Goal: Task Accomplishment & Management: Use online tool/utility

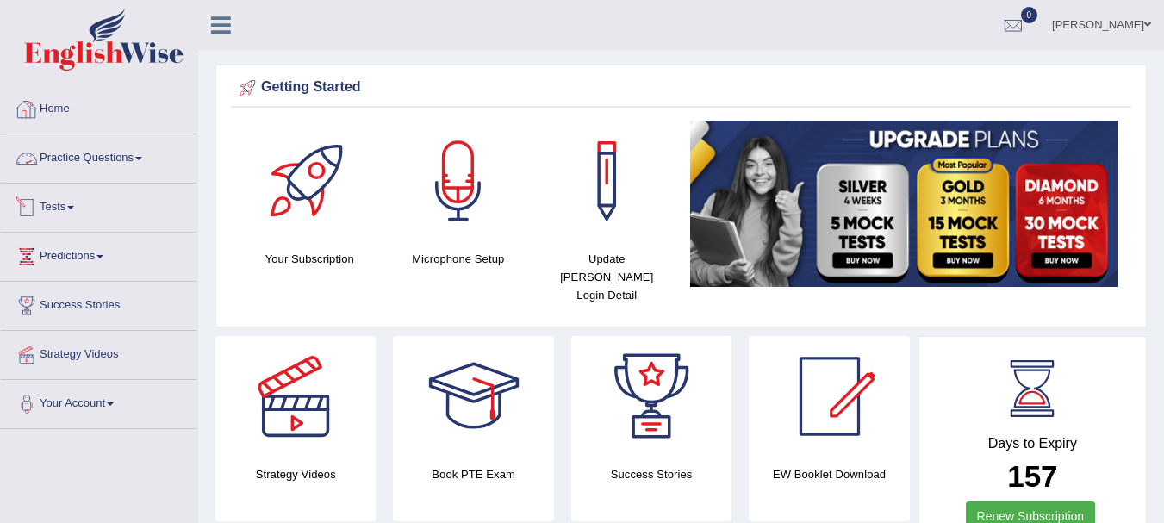
click at [94, 195] on link "Tests" at bounding box center [99, 204] width 196 height 43
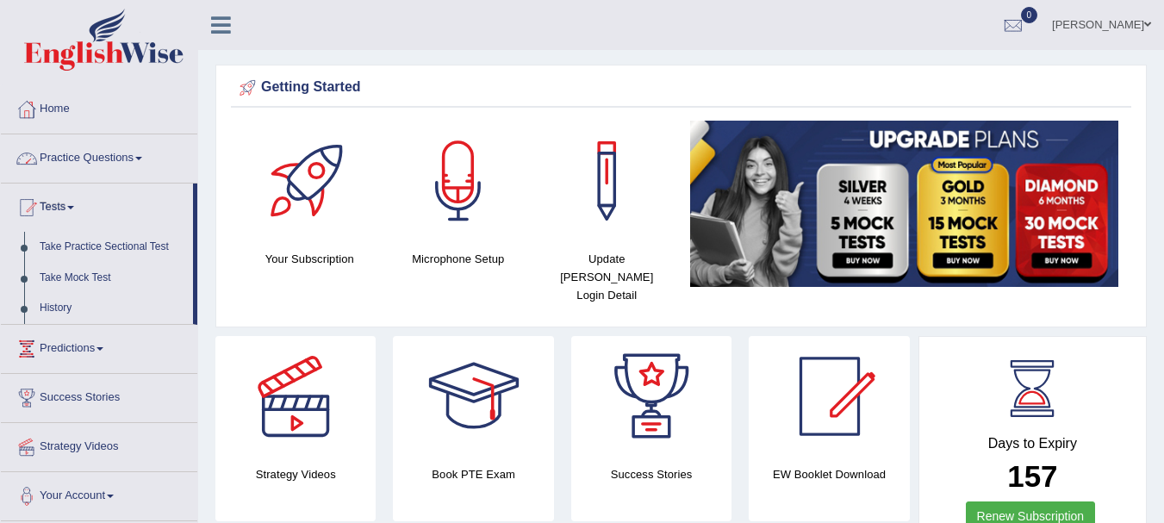
click at [134, 161] on link "Practice Questions" at bounding box center [99, 155] width 196 height 43
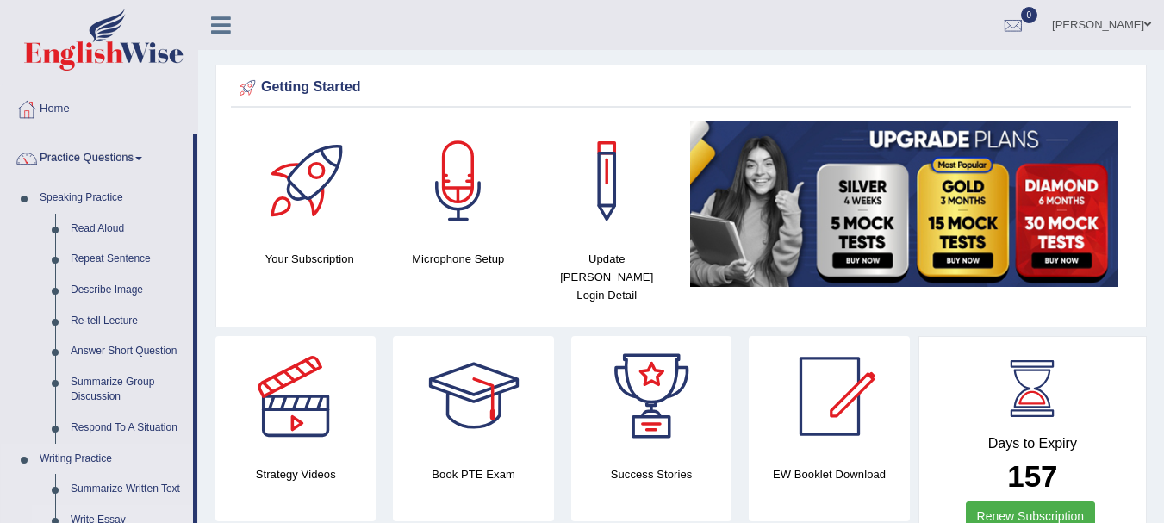
click at [107, 517] on link "Write Essay" at bounding box center [128, 520] width 130 height 31
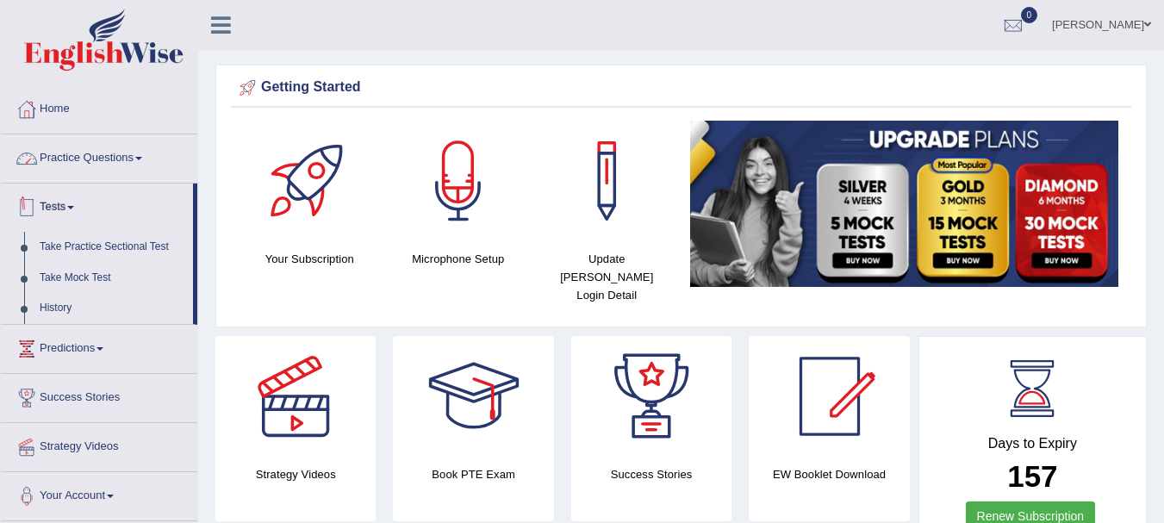
click at [121, 134] on link "Practice Questions" at bounding box center [99, 155] width 196 height 43
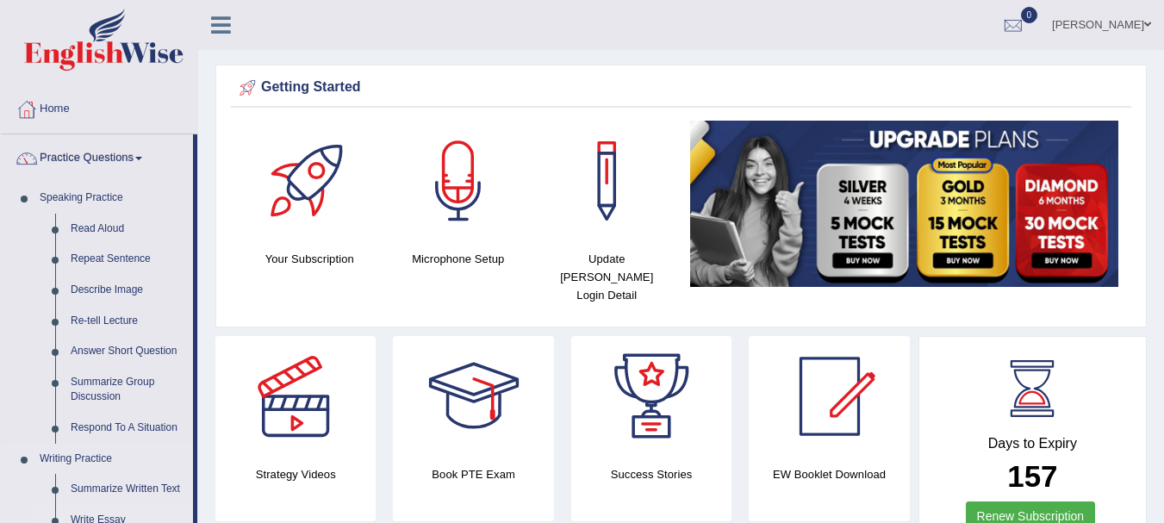
click at [74, 521] on link "Write Essay" at bounding box center [128, 520] width 130 height 31
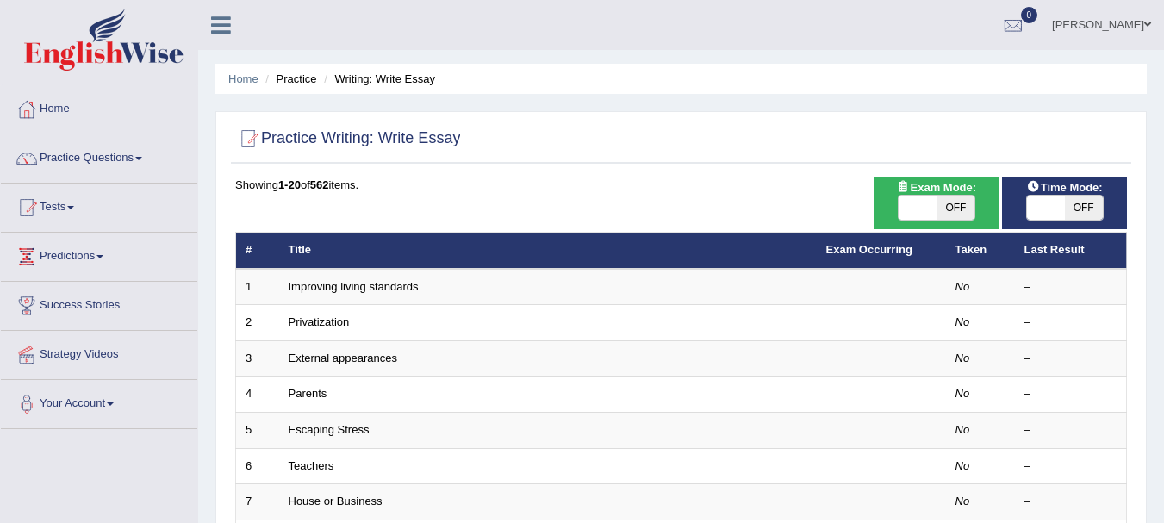
click at [917, 221] on div "Exam Mode: ON OFF" at bounding box center [936, 203] width 125 height 53
click at [941, 215] on span "OFF" at bounding box center [955, 208] width 38 height 24
checkbox input "true"
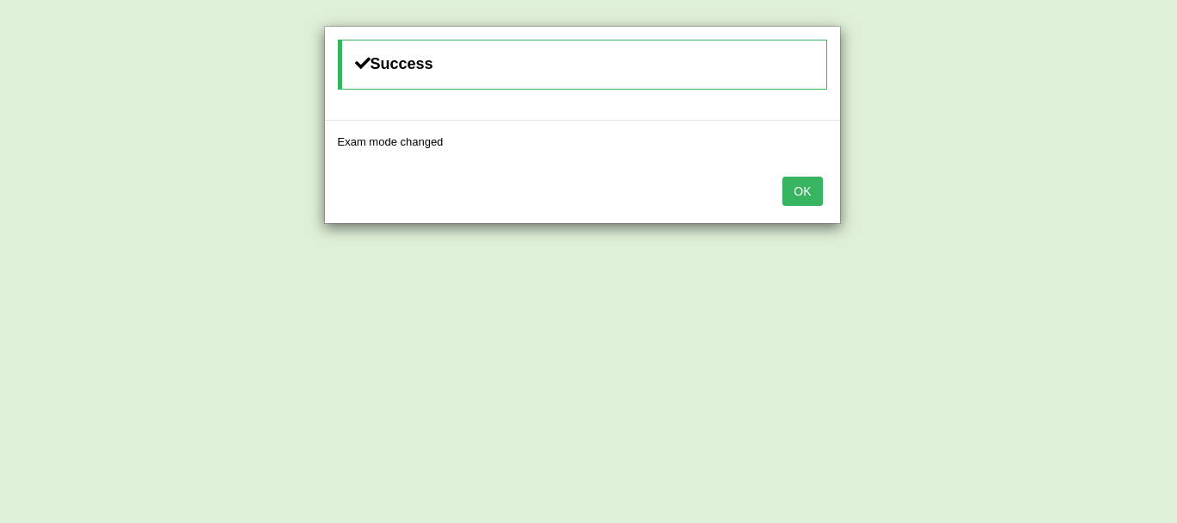
click at [797, 194] on button "OK" at bounding box center [802, 191] width 40 height 29
click at [814, 194] on button "OK" at bounding box center [802, 191] width 40 height 29
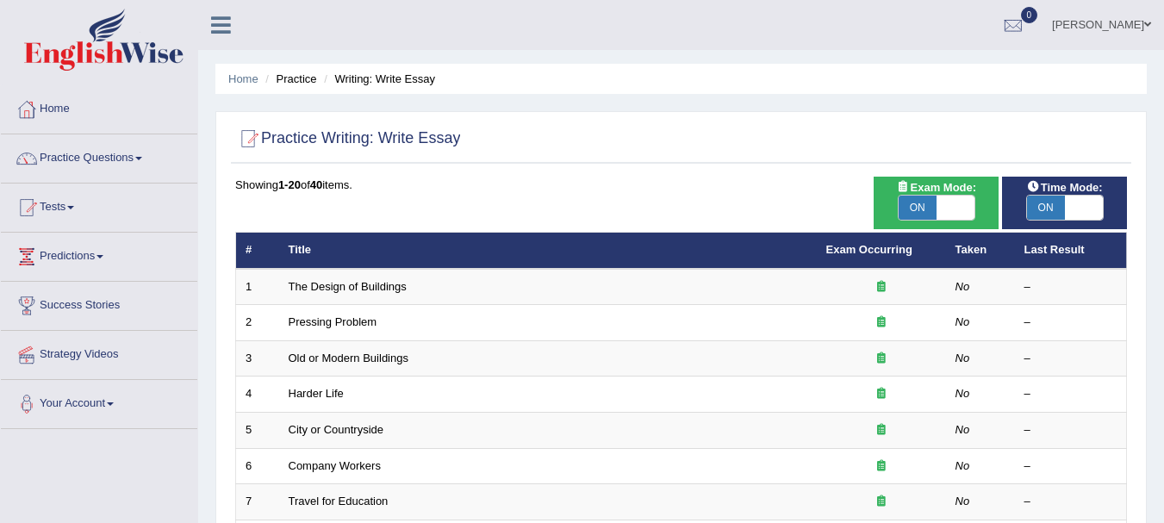
scroll to position [457, 0]
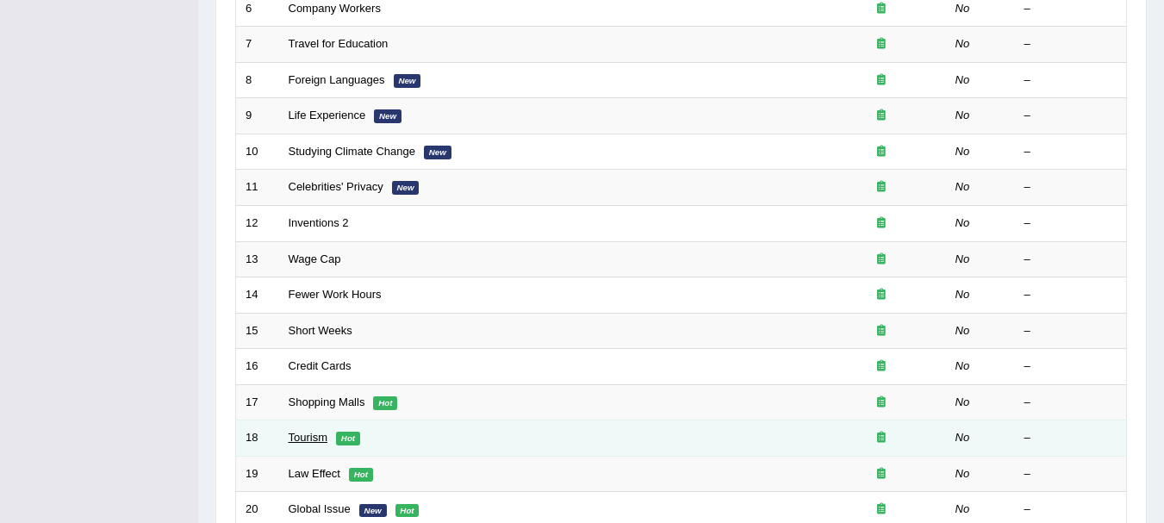
click at [308, 437] on link "Tourism" at bounding box center [309, 437] width 40 height 13
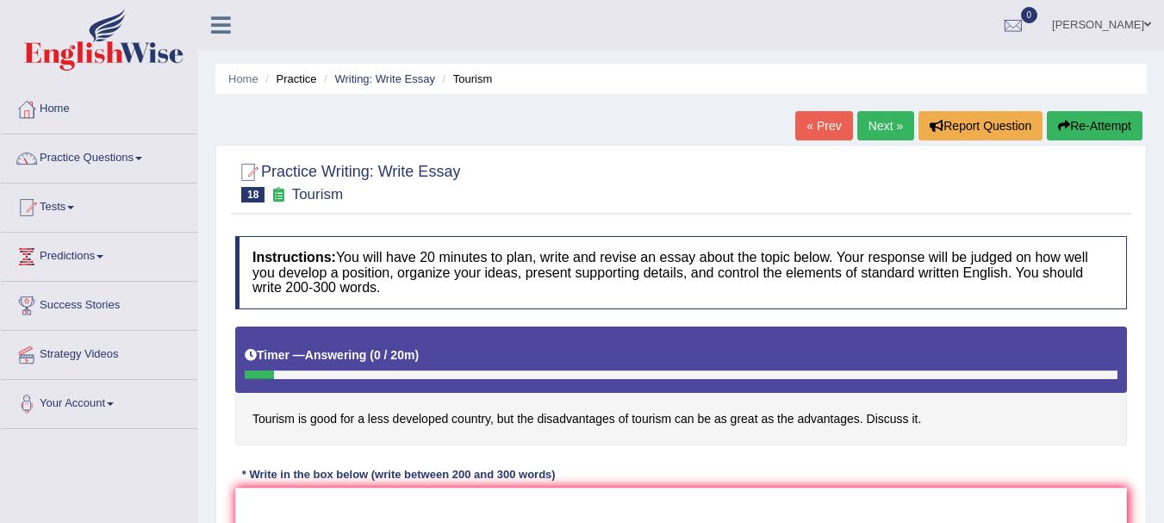
scroll to position [382, 0]
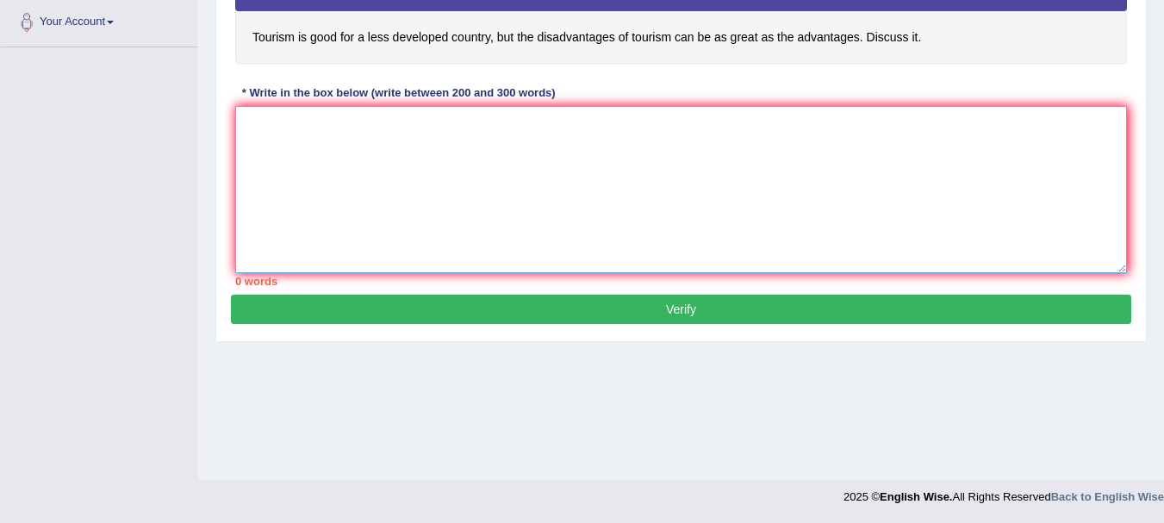
click at [453, 208] on textarea at bounding box center [681, 189] width 892 height 167
click at [453, 208] on textarea "One of 5y" at bounding box center [681, 189] width 892 height 167
click at [450, 104] on div "Instructions: You will have 20 minutes to plan, write and revise an essay about…" at bounding box center [681, 70] width 900 height 449
click at [674, 140] on textarea "One of the most important tourism is good for a less developed country." at bounding box center [681, 189] width 892 height 167
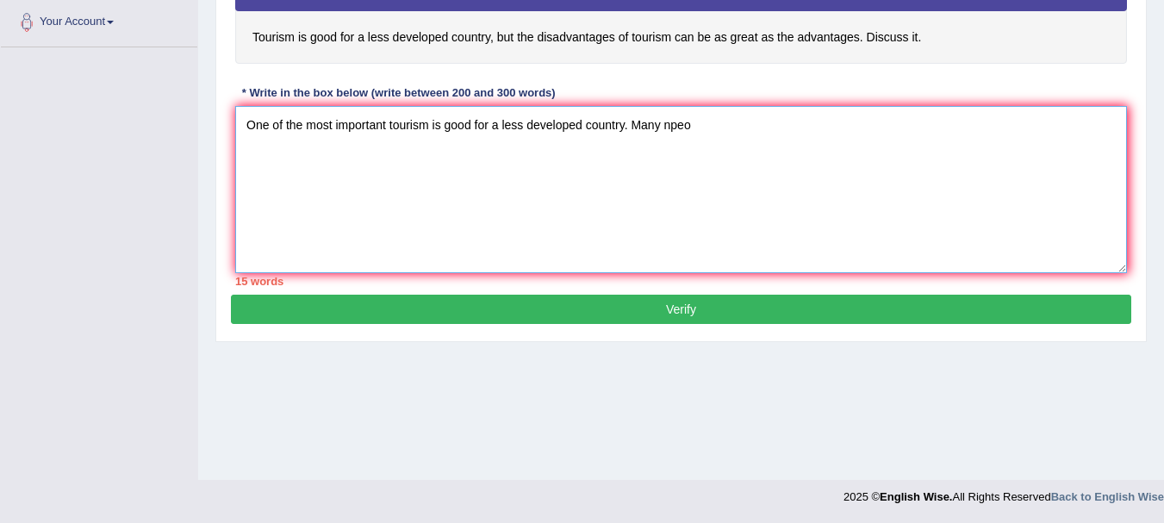
click at [700, 132] on textarea "One of the most important tourism is good for a less developed country. Many np…" at bounding box center [681, 189] width 892 height 167
click at [980, 124] on textarea "One of the most important tourism is good for a less developed country. Many pe…" at bounding box center [681, 189] width 892 height 167
click at [1023, 126] on textarea "One of the most important tourism is good for a less developed country. Many pe…" at bounding box center [681, 189] width 892 height 167
click at [1021, 120] on textarea "One of the most important tourism is good for a less developed country. Many pe…" at bounding box center [681, 189] width 892 height 167
click at [1050, 146] on textarea "One of the most important tourism is good for a less developed country. Many pe…" at bounding box center [681, 189] width 892 height 167
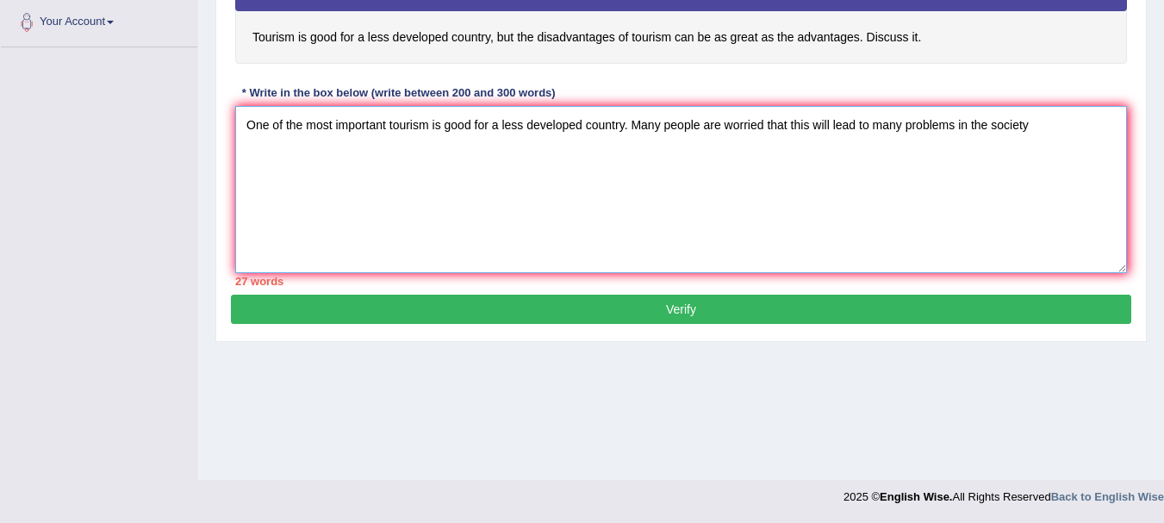
click at [1050, 146] on textarea "One of the most important tourism is good for a less developed country. Many pe…" at bounding box center [681, 189] width 892 height 167
click at [1023, 146] on textarea "One of the most important tourism is good for a less developed country. Many pe…" at bounding box center [681, 189] width 892 height 167
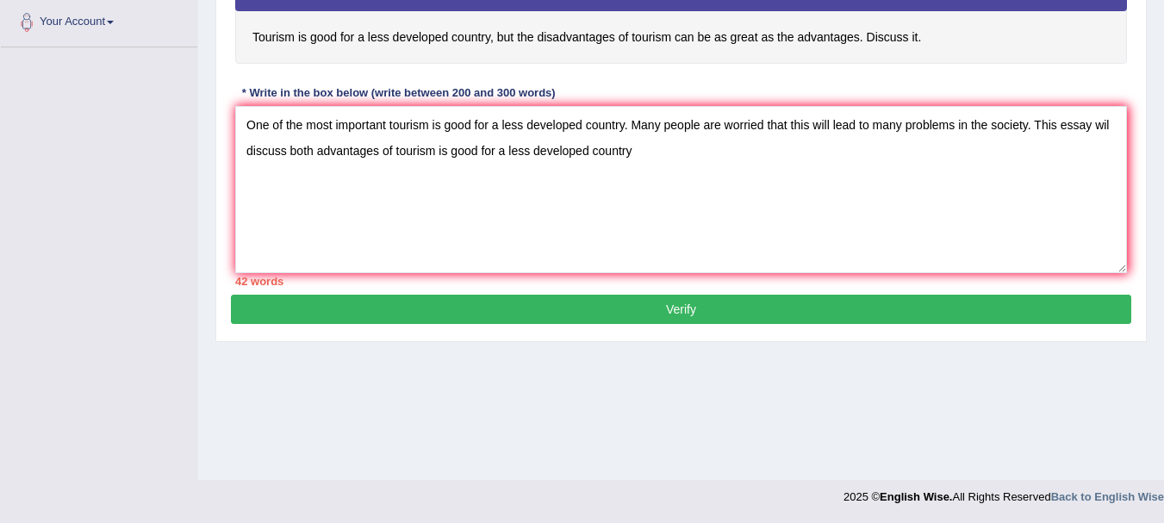
click at [283, 13] on h4 "Tourism is good for a less developed country, but the disadvantages of tourism …" at bounding box center [681, 4] width 892 height 119
click at [656, 157] on textarea "One of the most important tourism is good for a less developed country. Many pe…" at bounding box center [681, 189] width 892 height 167
type textarea "One of the most important tourism is good for a less developed country. Many pe…"
click at [623, 87] on div "Instructions: You will have 20 minutes to plan, write and revise an essay about…" at bounding box center [681, 70] width 900 height 449
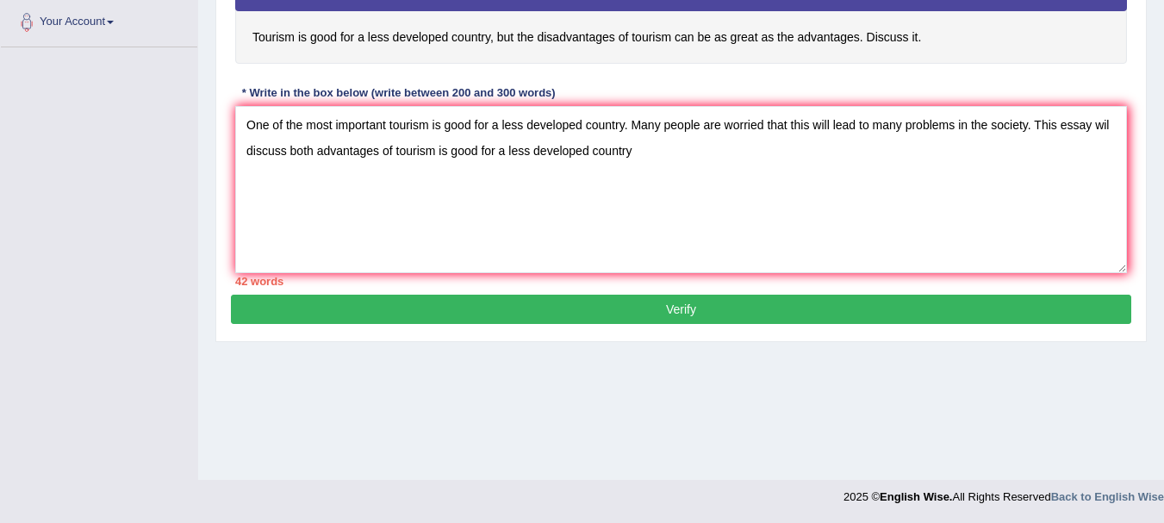
scroll to position [0, 0]
